Goal: Task Accomplishment & Management: Complete application form

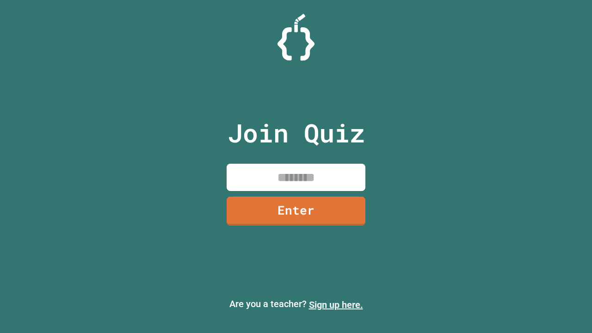
click at [336, 305] on link "Sign up here." at bounding box center [336, 304] width 54 height 11
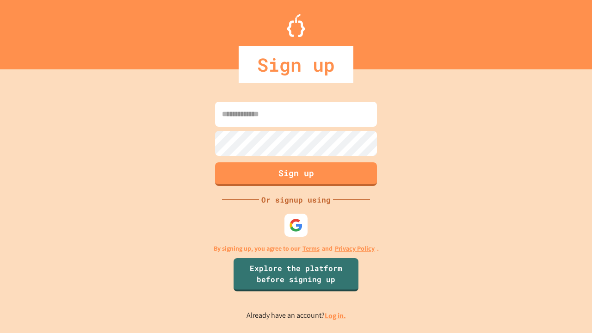
click at [336, 316] on link "Log in." at bounding box center [335, 316] width 21 height 10
